Goal: Task Accomplishment & Management: Complete application form

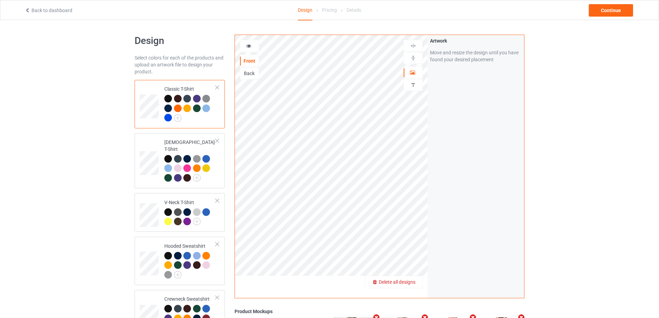
click at [410, 280] on span "Delete all designs" at bounding box center [397, 282] width 37 height 6
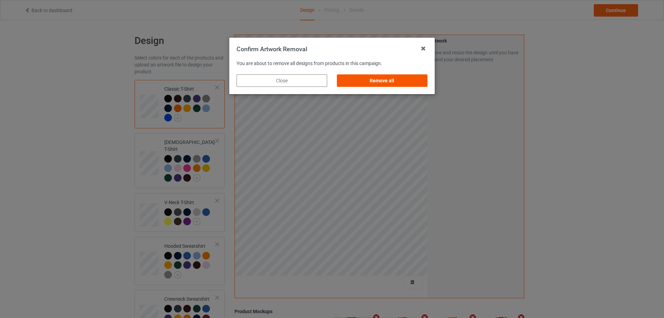
click at [389, 76] on div "Remove all" at bounding box center [382, 80] width 91 height 12
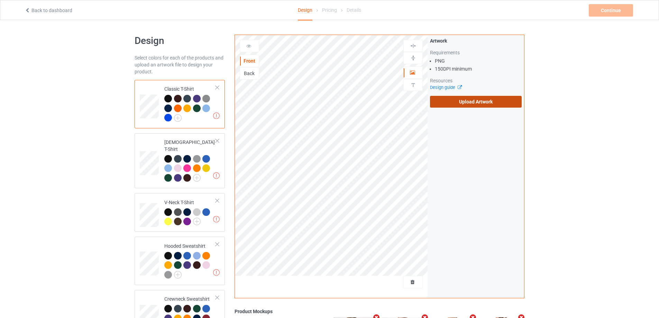
click at [481, 104] on label "Upload Artwork" at bounding box center [476, 102] width 92 height 12
click at [0, 0] on input "Upload Artwork" at bounding box center [0, 0] width 0 height 0
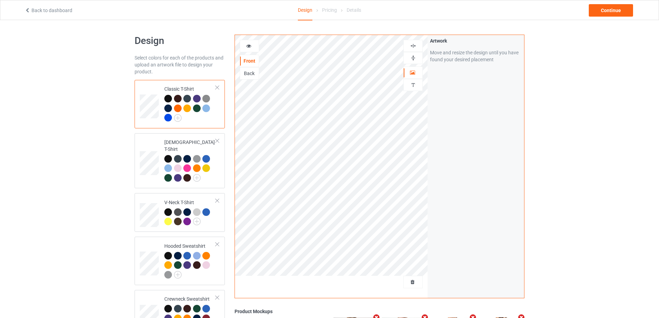
click at [168, 116] on div at bounding box center [168, 118] width 8 height 8
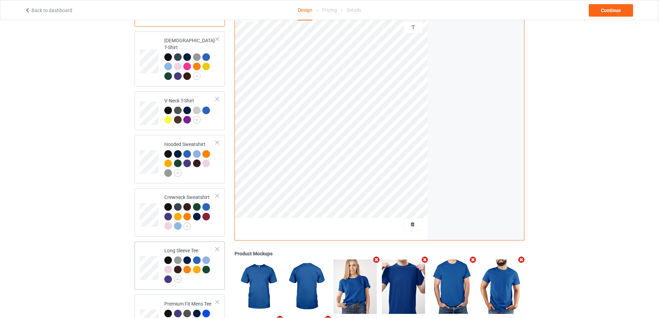
scroll to position [169, 0]
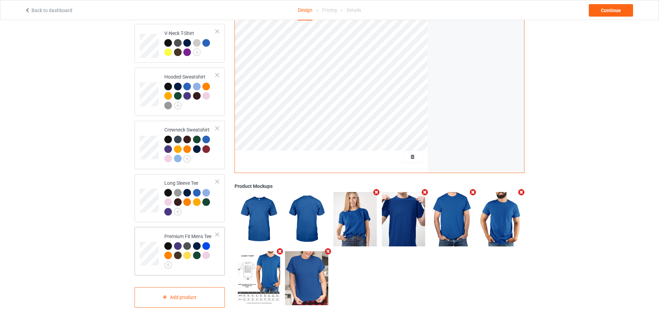
click at [208, 242] on div at bounding box center [207, 247] width 10 height 10
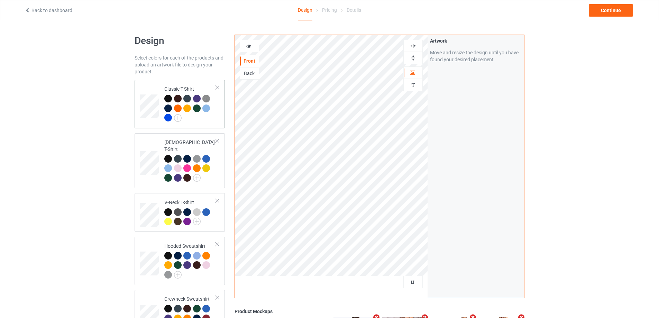
click at [168, 118] on div at bounding box center [168, 118] width 8 height 8
click at [616, 9] on div "Continue" at bounding box center [610, 10] width 44 height 12
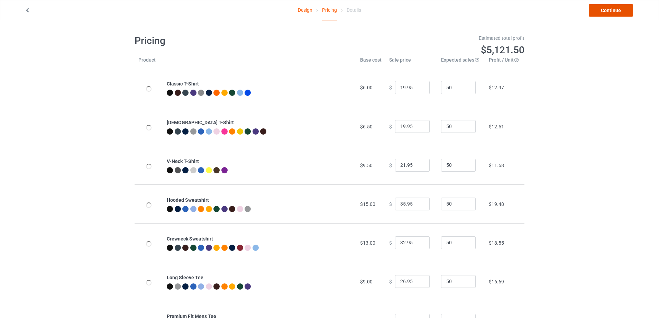
click at [605, 11] on link "Continue" at bounding box center [610, 10] width 44 height 12
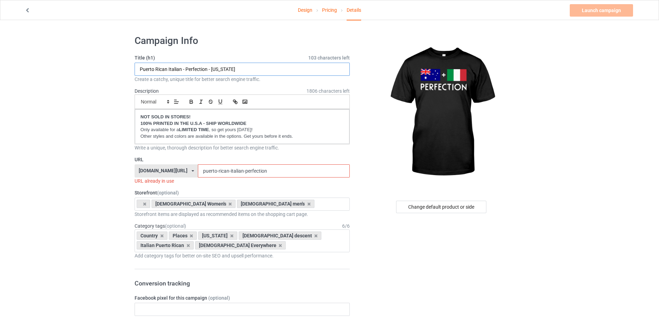
drag, startPoint x: 207, startPoint y: 69, endPoint x: 107, endPoint y: 68, distance: 99.6
paste input "[DEMOGRAPHIC_DATA]"
click at [148, 69] on input "Australians Italian - Perfection - [US_STATE]" at bounding box center [241, 69] width 215 height 13
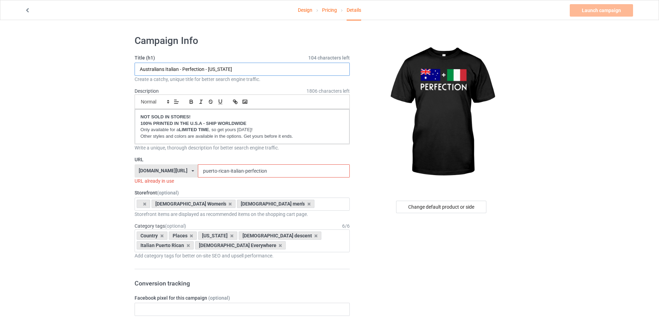
click at [208, 68] on input "Australians Italian - Perfection - [US_STATE]" at bounding box center [241, 69] width 215 height 13
drag, startPoint x: 209, startPoint y: 68, endPoint x: 287, endPoint y: 68, distance: 77.4
click at [287, 68] on input "Australians Italian - Perfection - [US_STATE]" at bounding box center [241, 69] width 215 height 13
paste input "[DEMOGRAPHIC_DATA]"
click at [169, 68] on input "[DEMOGRAPHIC_DATA] Italian - Perfection - Australian" at bounding box center [241, 69] width 215 height 13
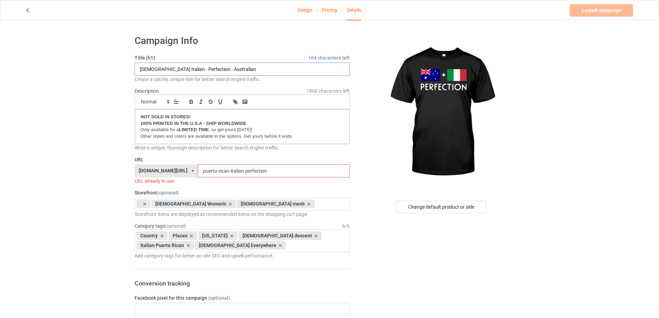
click at [169, 68] on input "[DEMOGRAPHIC_DATA] Italian - Perfection - Australian" at bounding box center [241, 69] width 215 height 13
click at [248, 69] on input "[DEMOGRAPHIC_DATA] Italian - Perfection - Australian" at bounding box center [241, 69] width 215 height 13
paste input "Italian"
click at [262, 68] on input "[DEMOGRAPHIC_DATA] Italian - Perfection - Australian Italians" at bounding box center [241, 69] width 215 height 13
drag, startPoint x: 226, startPoint y: 68, endPoint x: 208, endPoint y: 67, distance: 18.4
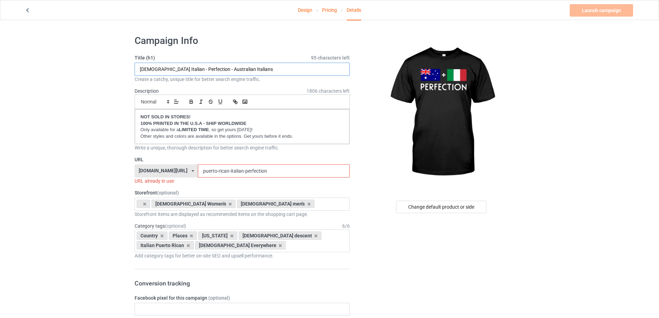
click at [208, 67] on input "[DEMOGRAPHIC_DATA] Italian - Perfection - Australian Italians" at bounding box center [241, 69] width 215 height 13
click at [269, 68] on input "[DEMOGRAPHIC_DATA] Italian - Perfection - Australian Italians" at bounding box center [241, 69] width 215 height 13
paste input "[GEOGRAPHIC_DATA]"
click at [164, 71] on input "[DEMOGRAPHIC_DATA] Italian - Perfection - Australian Italians [GEOGRAPHIC_DATA]" at bounding box center [241, 69] width 215 height 13
drag, startPoint x: 162, startPoint y: 68, endPoint x: 133, endPoint y: 68, distance: 29.4
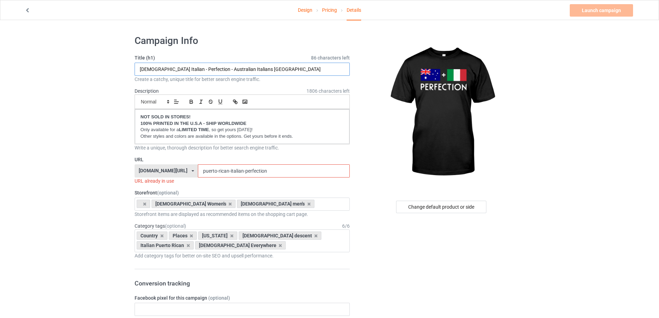
drag, startPoint x: 164, startPoint y: 69, endPoint x: 131, endPoint y: 69, distance: 32.5
type input "[DEMOGRAPHIC_DATA] Italian - Perfection - Australian Italians [GEOGRAPHIC_DATA]"
drag, startPoint x: 233, startPoint y: 171, endPoint x: 164, endPoint y: 169, distance: 69.2
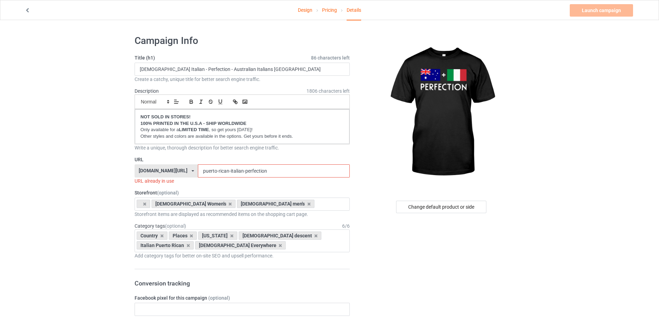
click at [164, 169] on div "[DOMAIN_NAME][URL] [DOMAIN_NAME][URL] [DOMAIN_NAME][URL] 5bd39f98991a1c21091864…" at bounding box center [241, 170] width 215 height 13
paste input "[DEMOGRAPHIC_DATA]"
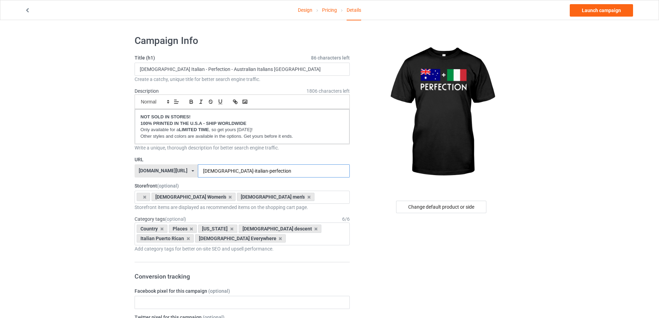
type input "[DEMOGRAPHIC_DATA]-italian-perfection"
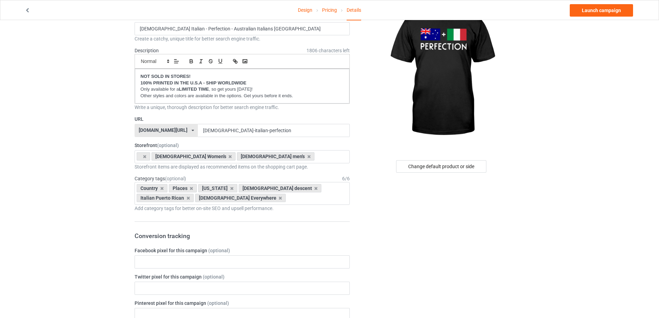
scroll to position [104, 0]
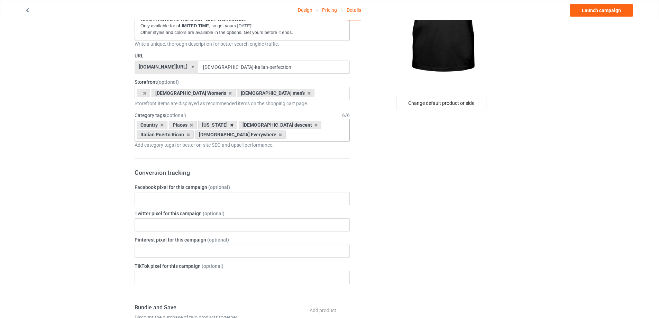
click at [231, 125] on icon at bounding box center [231, 125] width 3 height 4
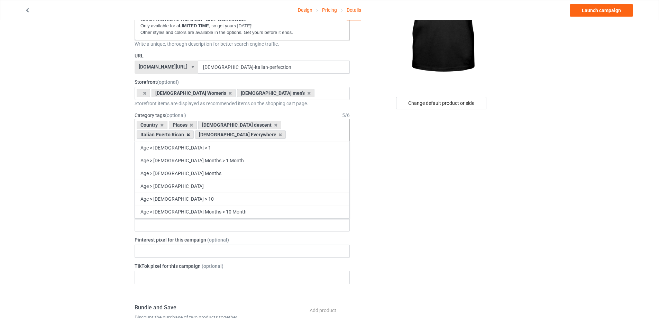
click at [190, 132] on icon at bounding box center [187, 134] width 3 height 4
type input "i"
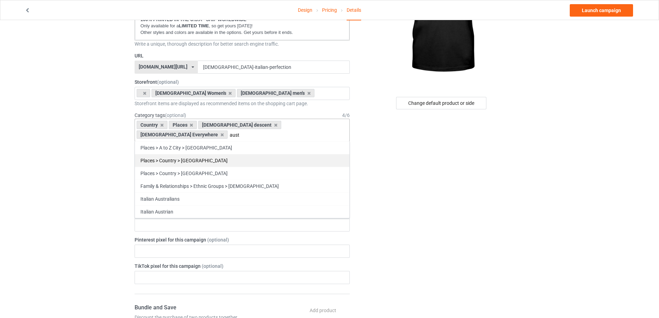
type input "aust"
click at [209, 154] on div "Places > Country > [GEOGRAPHIC_DATA]" at bounding box center [242, 160] width 214 height 13
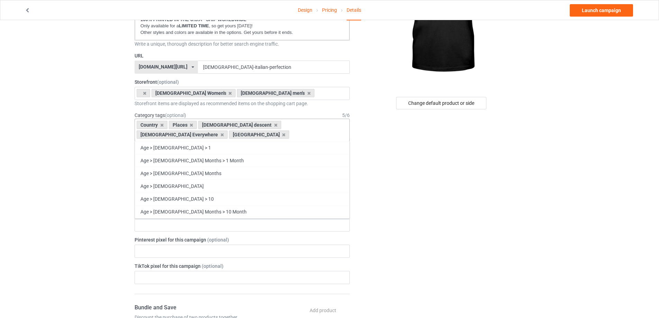
click at [256, 137] on div "Country Places [DEMOGRAPHIC_DATA] descent [DEMOGRAPHIC_DATA] Everywhere [GEOGRA…" at bounding box center [241, 130] width 215 height 23
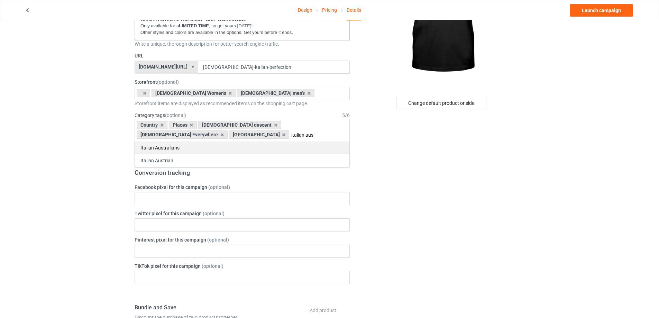
type input "italian aus"
click at [182, 147] on div "Italian Australians" at bounding box center [242, 147] width 214 height 13
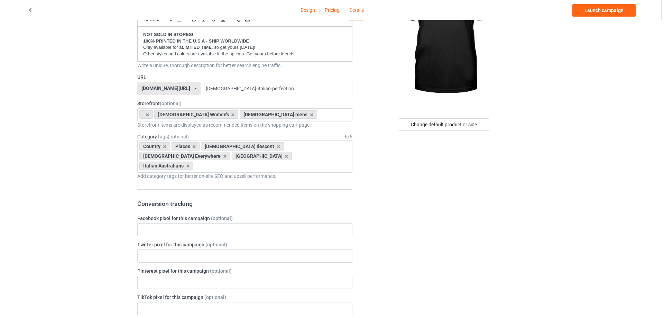
scroll to position [0, 0]
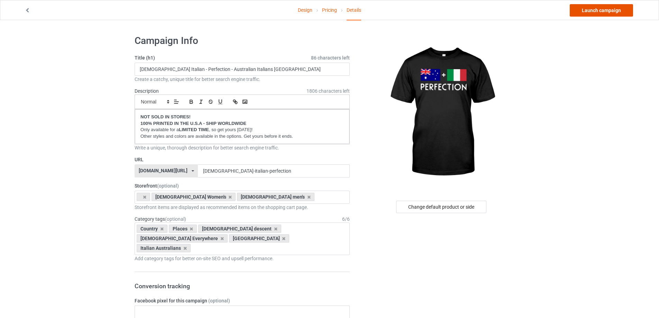
click at [585, 16] on link "Launch campaign" at bounding box center [600, 10] width 63 height 12
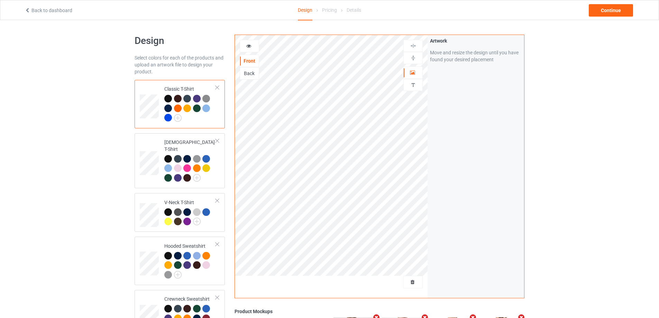
click at [167, 118] on div at bounding box center [168, 118] width 8 height 8
